Goal: Task Accomplishment & Management: Manage account settings

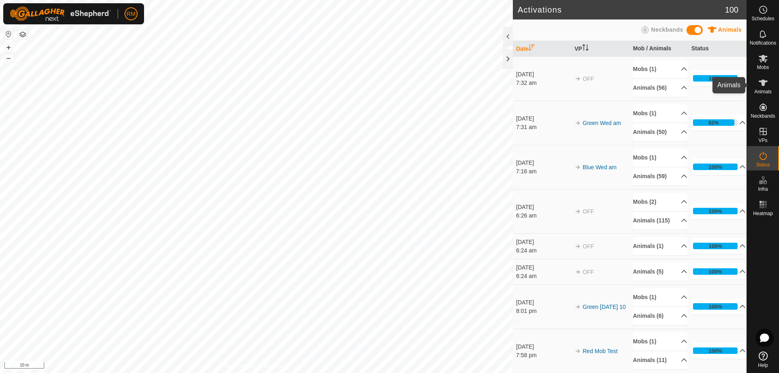
click at [764, 83] on icon at bounding box center [763, 83] width 9 height 6
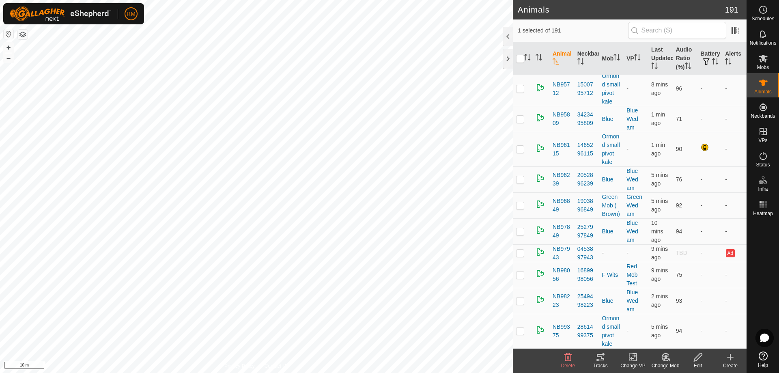
scroll to position [5573, 0]
checkbox input "true"
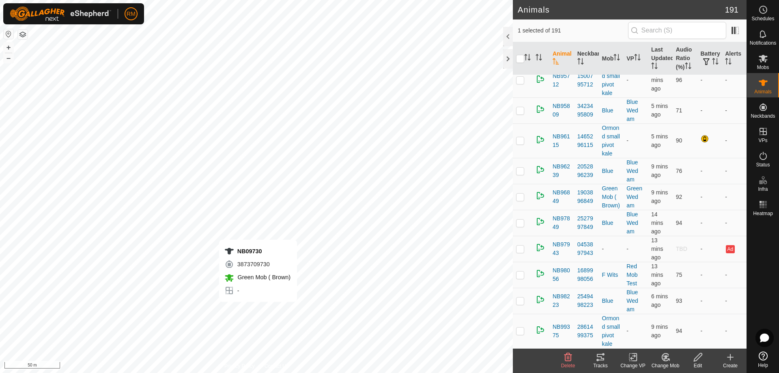
checkbox input "true"
checkbox input "false"
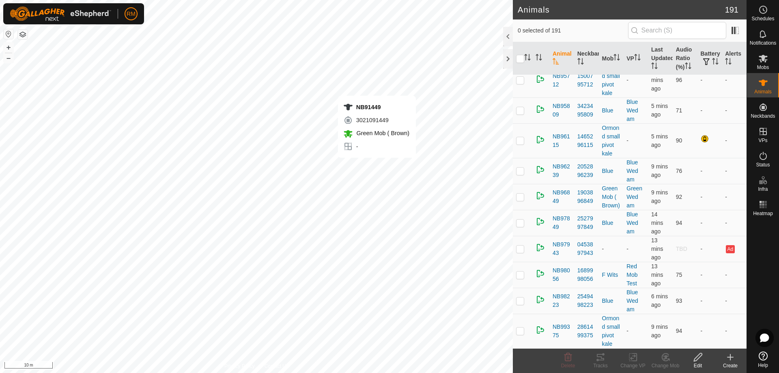
checkbox input "true"
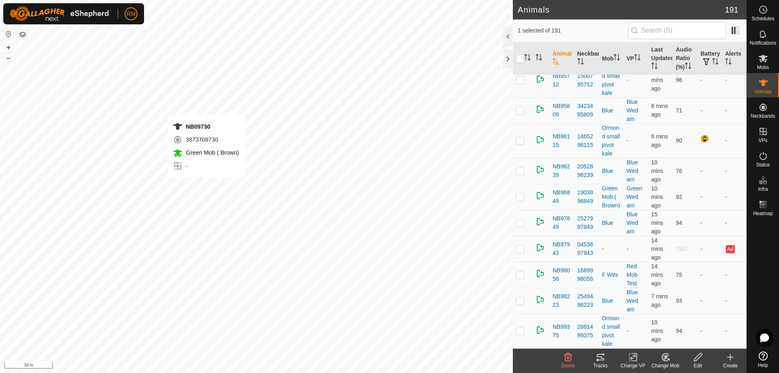
checkbox input "true"
checkbox input "false"
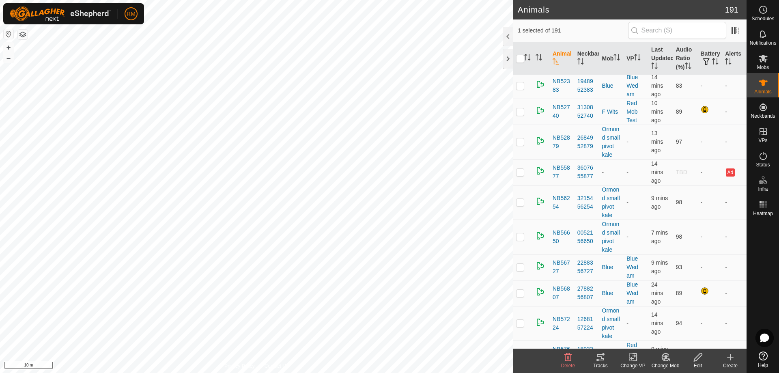
scroll to position [2629, 0]
checkbox input "false"
checkbox input "true"
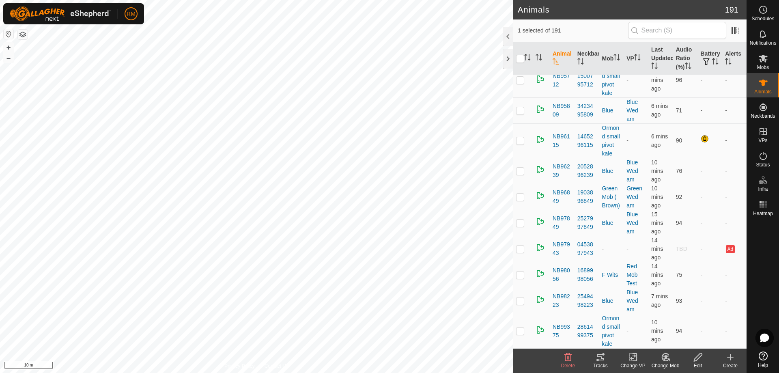
scroll to position [5555, 0]
checkbox input "true"
checkbox input "false"
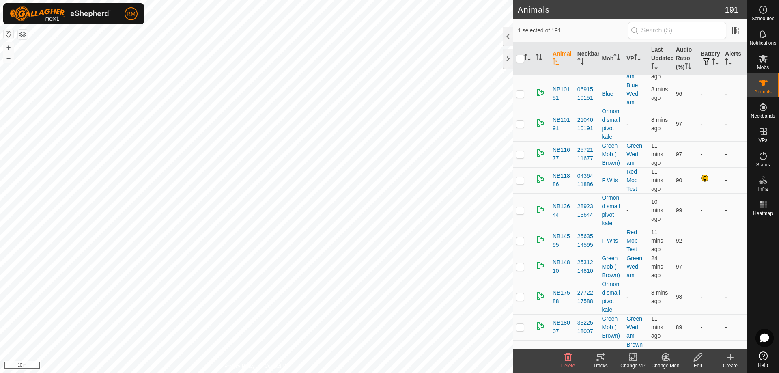
scroll to position [374, 0]
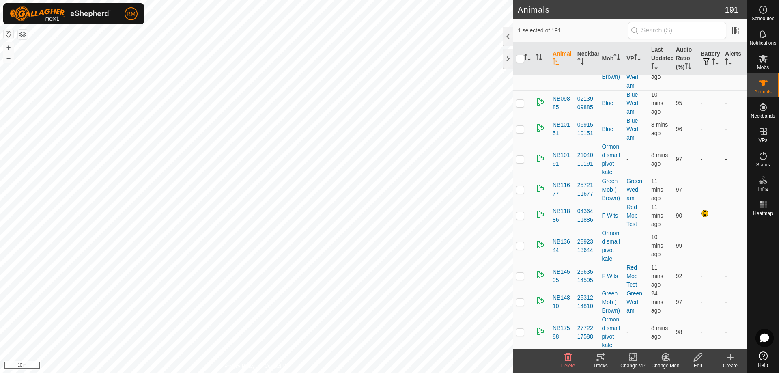
click at [517, 71] on p-checkbox at bounding box center [520, 68] width 8 height 6
checkbox input "true"
click at [563, 77] on span "NB09730" at bounding box center [562, 68] width 18 height 17
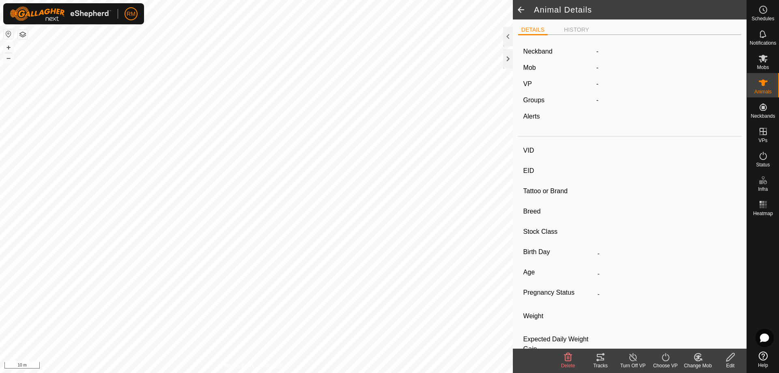
type input "NB09730"
type input "-"
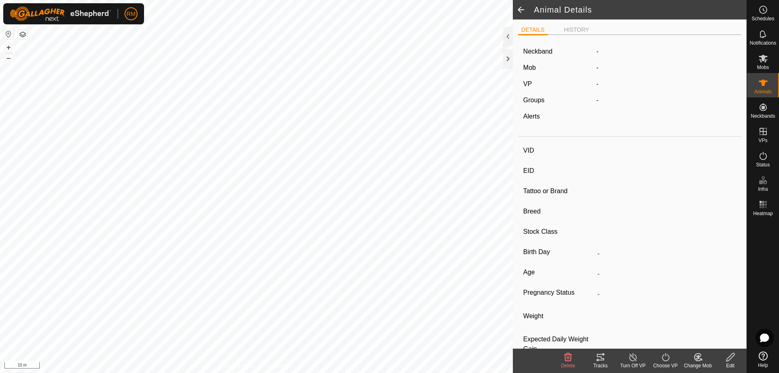
type input "-"
